Goal: Navigation & Orientation: Find specific page/section

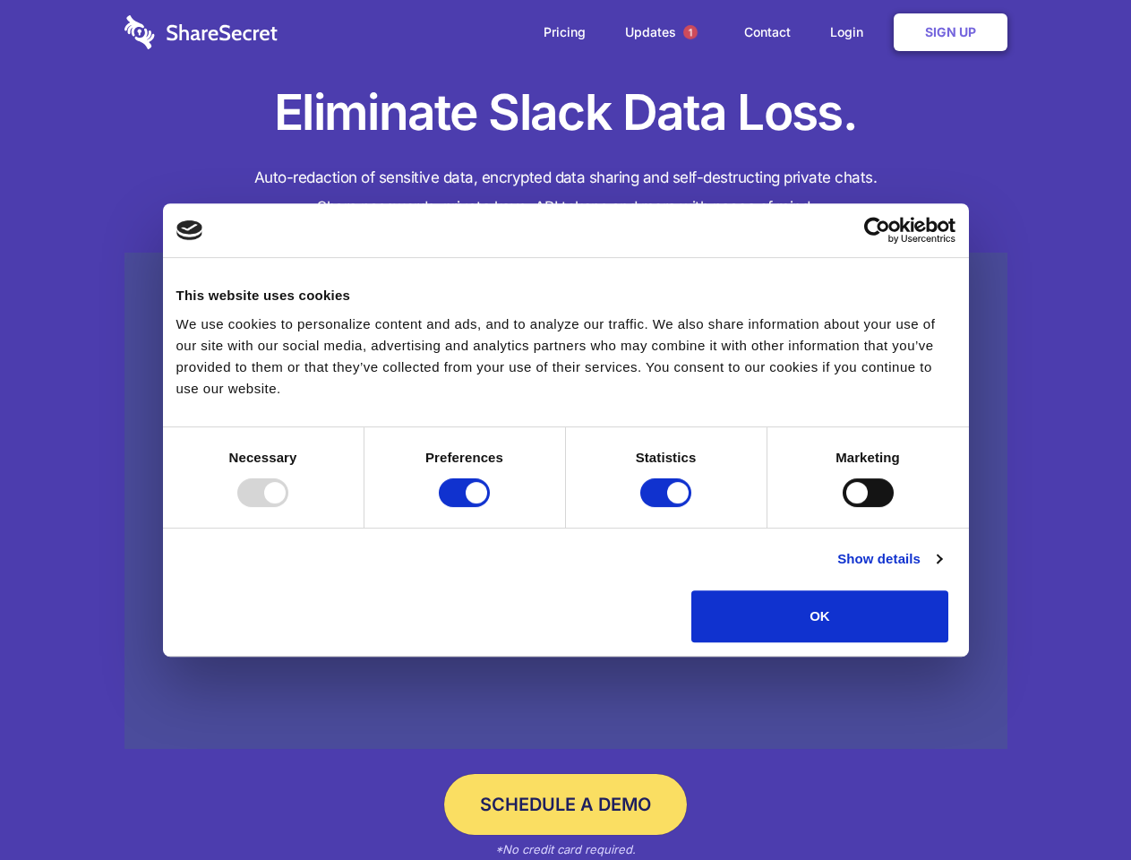
click at [288, 507] on div at bounding box center [262, 492] width 51 height 29
click at [490, 507] on input "Preferences" at bounding box center [464, 492] width 51 height 29
checkbox input "false"
click at [668, 507] on input "Statistics" at bounding box center [665, 492] width 51 height 29
checkbox input "false"
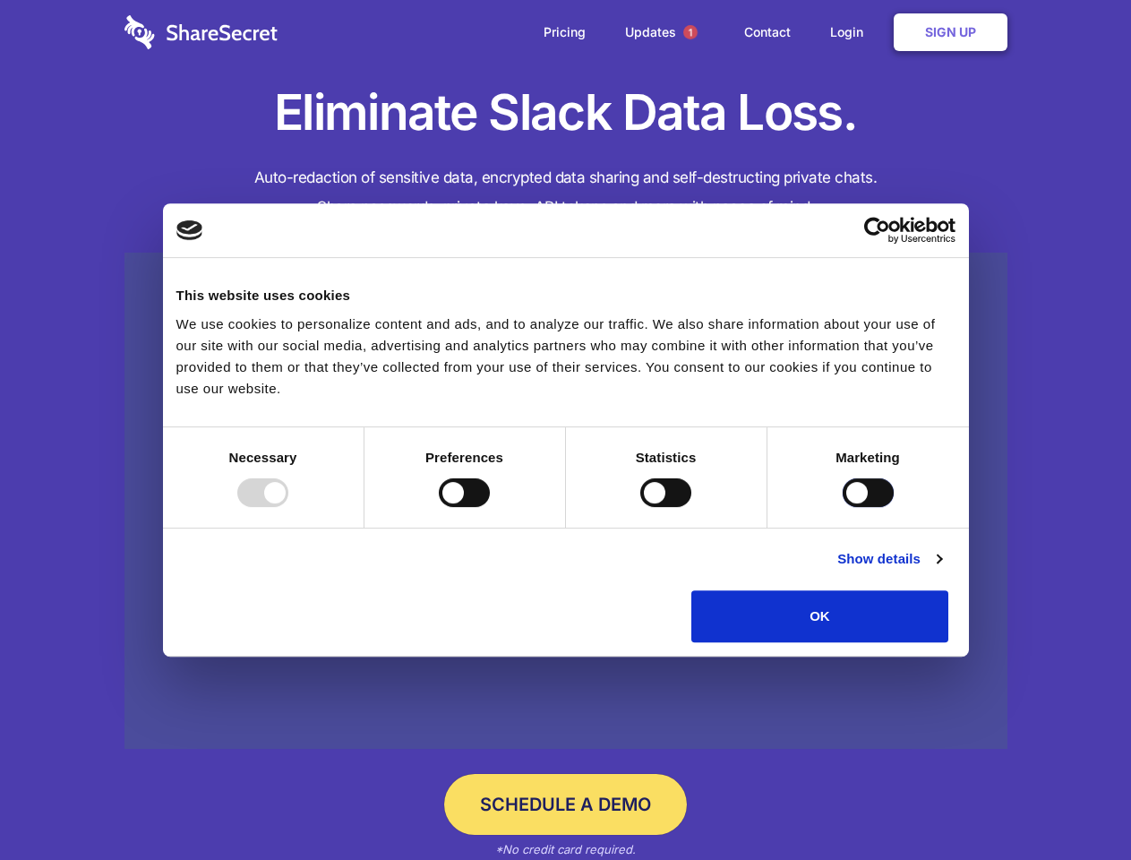
click at [843, 507] on input "Marketing" at bounding box center [868, 492] width 51 height 29
checkbox input "true"
click at [941, 569] on link "Show details" at bounding box center [889, 558] width 104 height 21
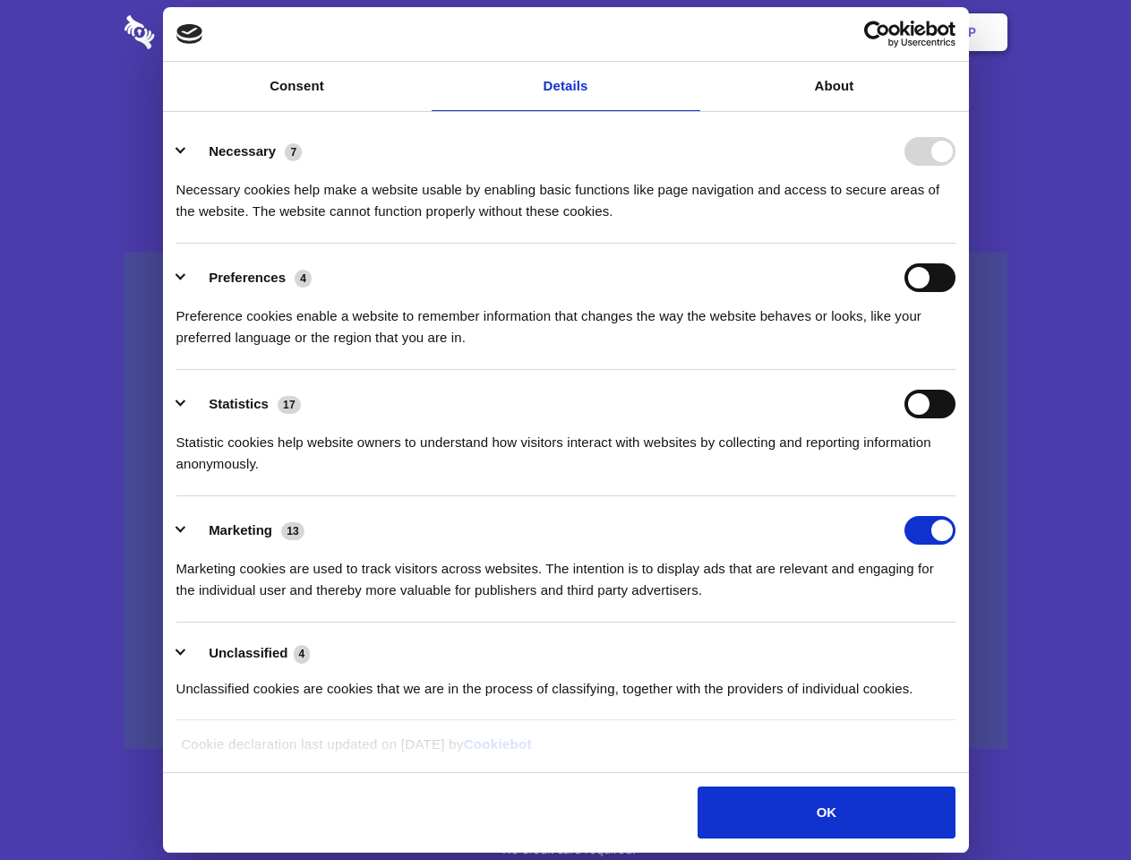
click at [955, 348] on div "Preferences 4 Preference cookies enable a website to remember information that …" at bounding box center [565, 305] width 779 height 85
click at [689, 32] on span "1" at bounding box center [690, 32] width 14 height 14
